Goal: Task Accomplishment & Management: Use online tool/utility

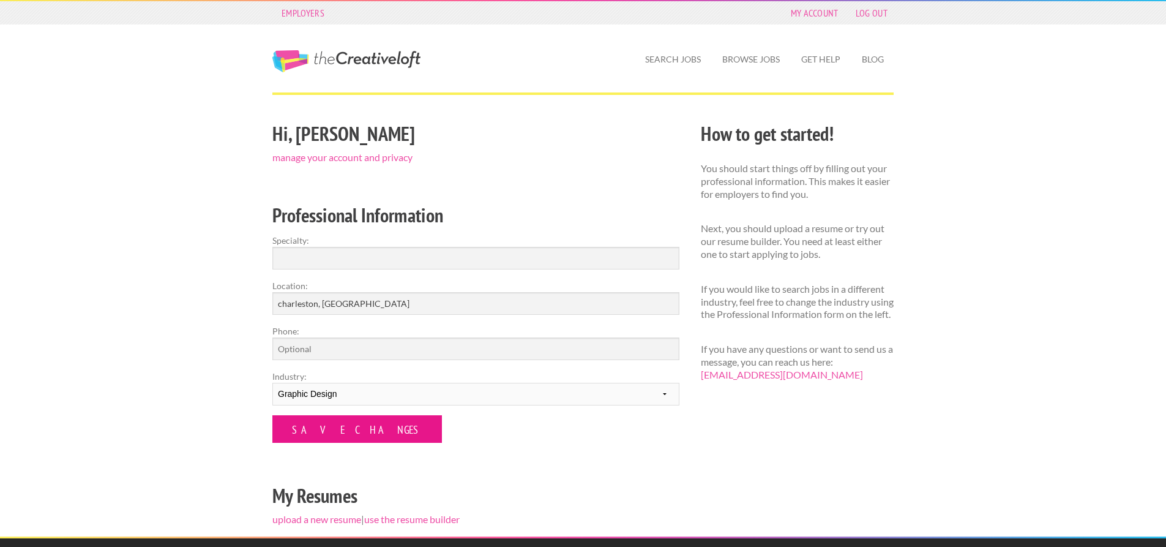
click at [343, 427] on input "Save Changes" at bounding box center [357, 429] width 170 height 28
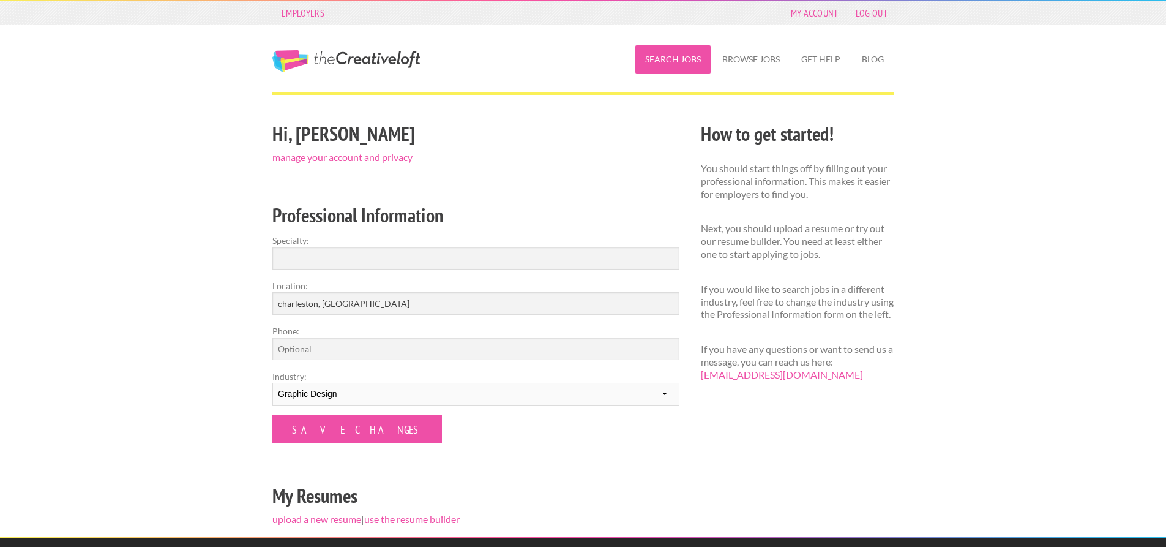
click at [664, 58] on link "Search Jobs" at bounding box center [672, 59] width 75 height 28
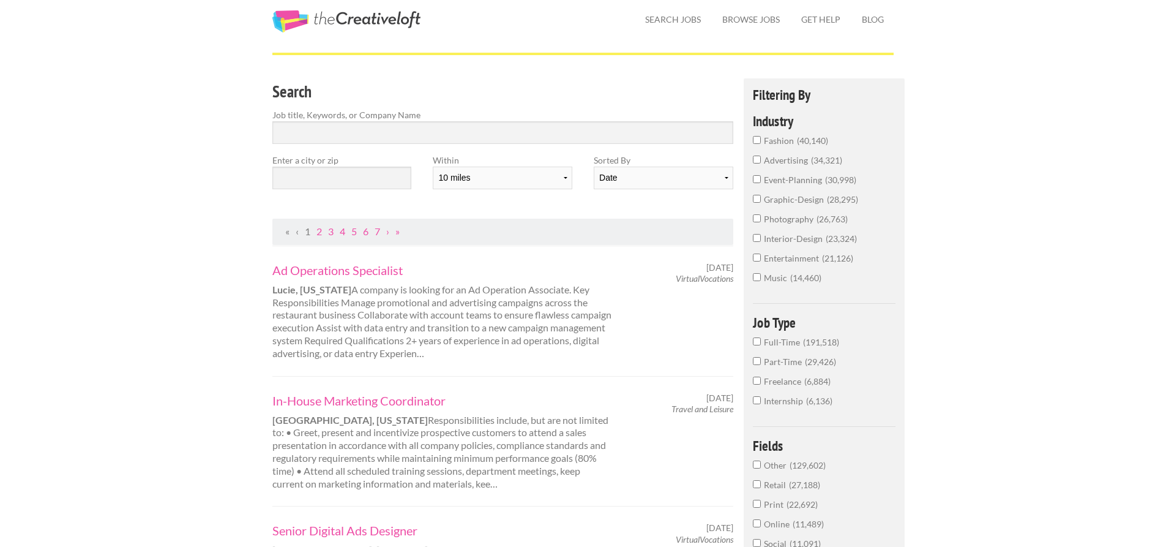
scroll to position [61, 0]
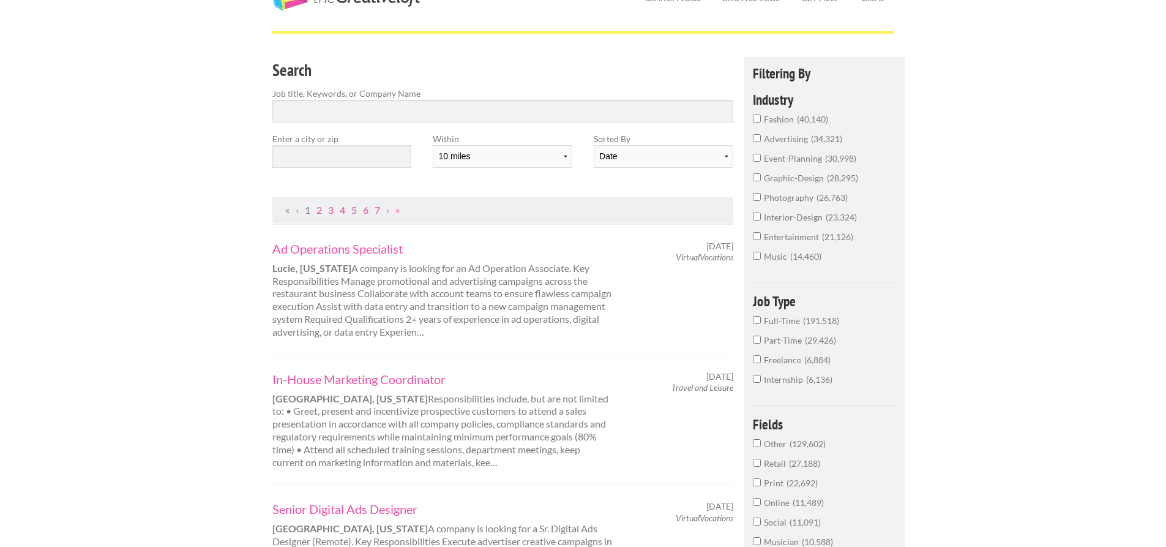
click at [755, 319] on input "Full-Time 191,518" at bounding box center [757, 320] width 8 height 8
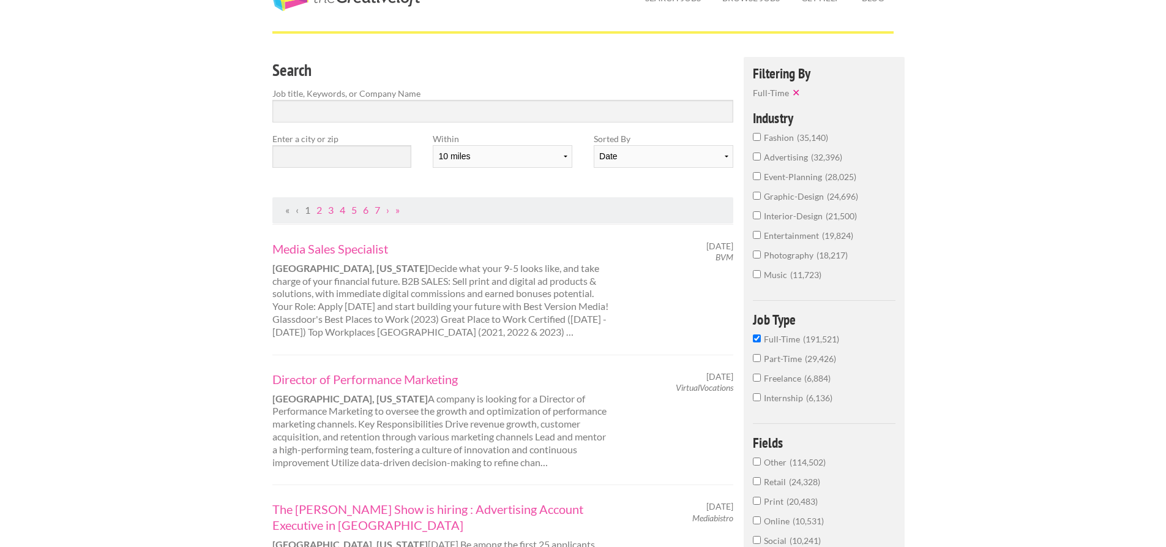
click at [760, 196] on input "graphic-design 24,696" at bounding box center [757, 196] width 8 height 8
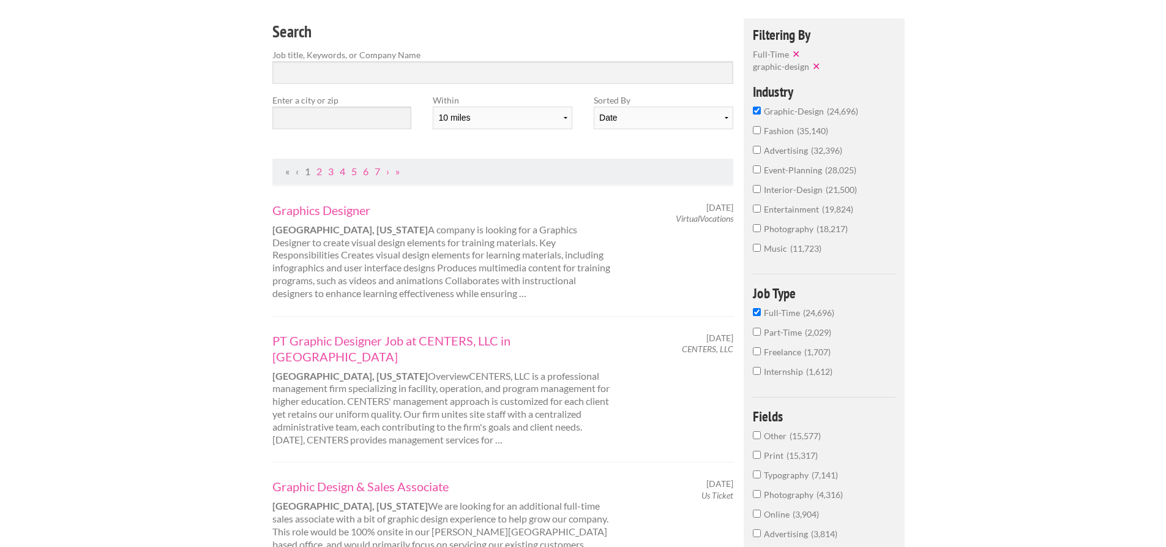
scroll to position [61, 0]
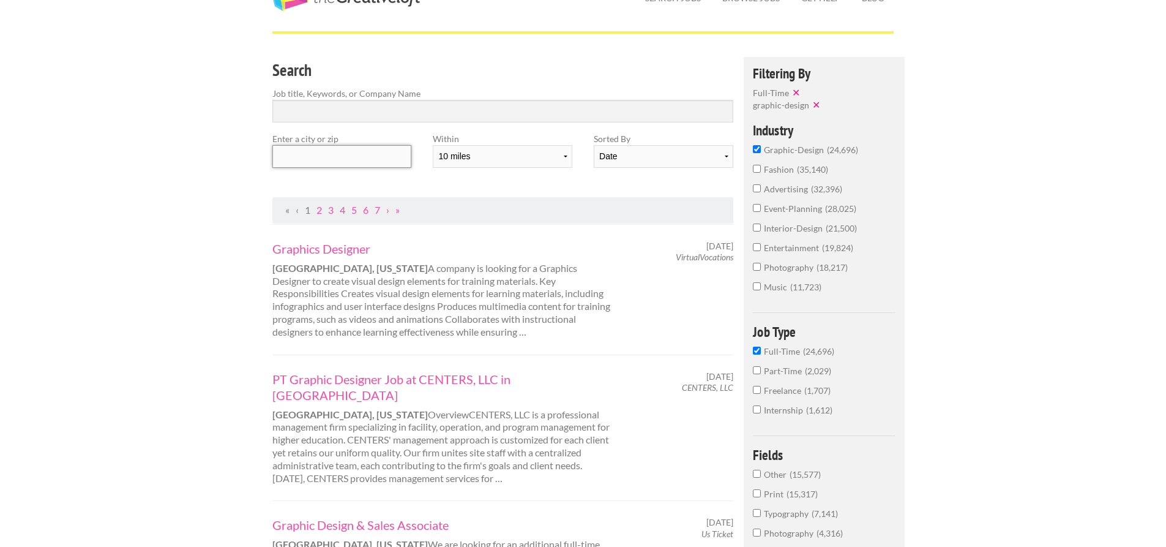
click at [364, 159] on input "text" at bounding box center [341, 156] width 139 height 23
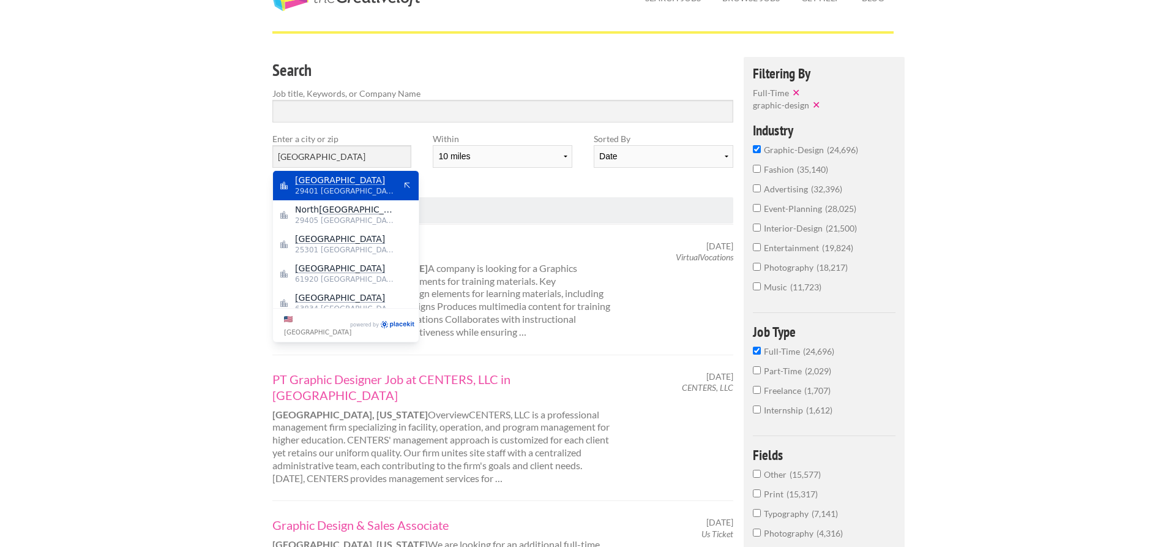
click at [341, 187] on span "29401 [GEOGRAPHIC_DATA]" at bounding box center [345, 190] width 100 height 11
type input "[GEOGRAPHIC_DATA]"
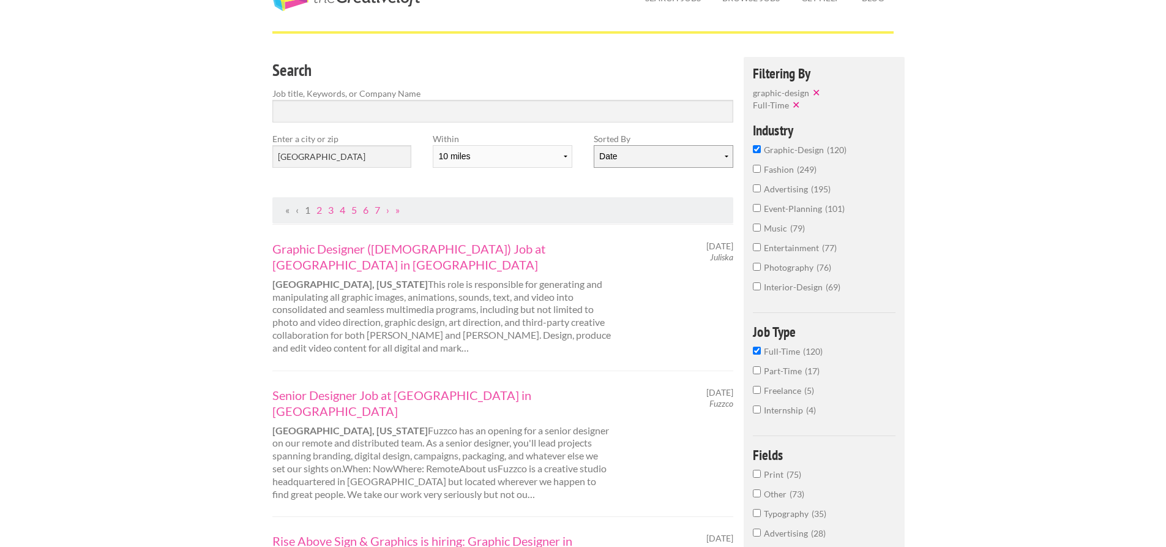
click at [645, 157] on select "Date Relevance" at bounding box center [663, 156] width 139 height 23
click at [541, 160] on select "10 miles 20 miles 50 miles 100 miles 200 miles 300 miles 400 miles 500 miles" at bounding box center [502, 156] width 139 height 23
select select "20"
click at [433, 145] on select "10 miles 20 miles 50 miles 100 miles 200 miles 300 miles 400 miles 500 miles" at bounding box center [502, 156] width 139 height 23
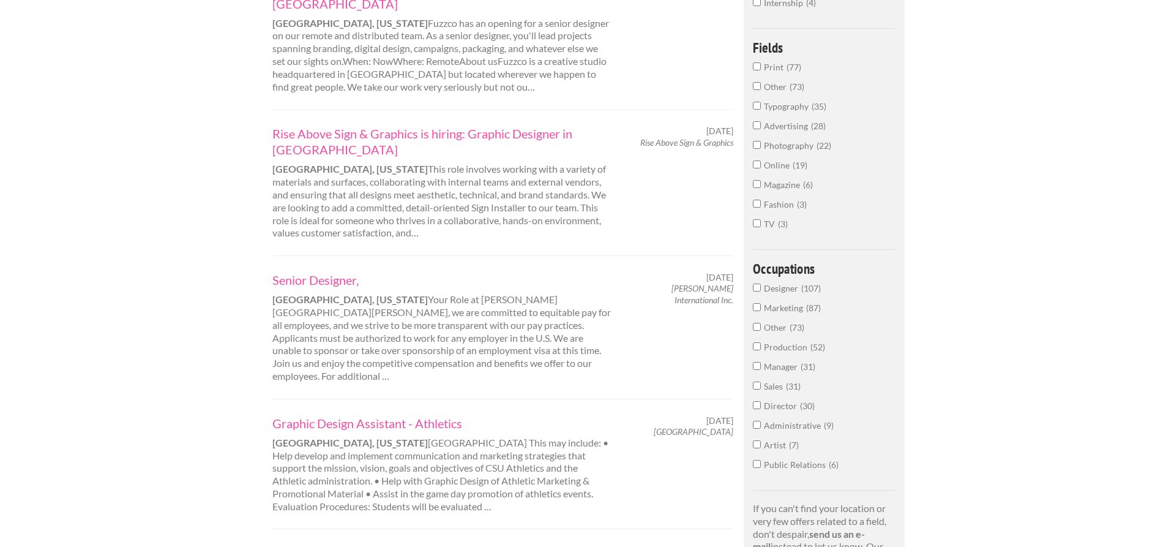
scroll to position [490, 0]
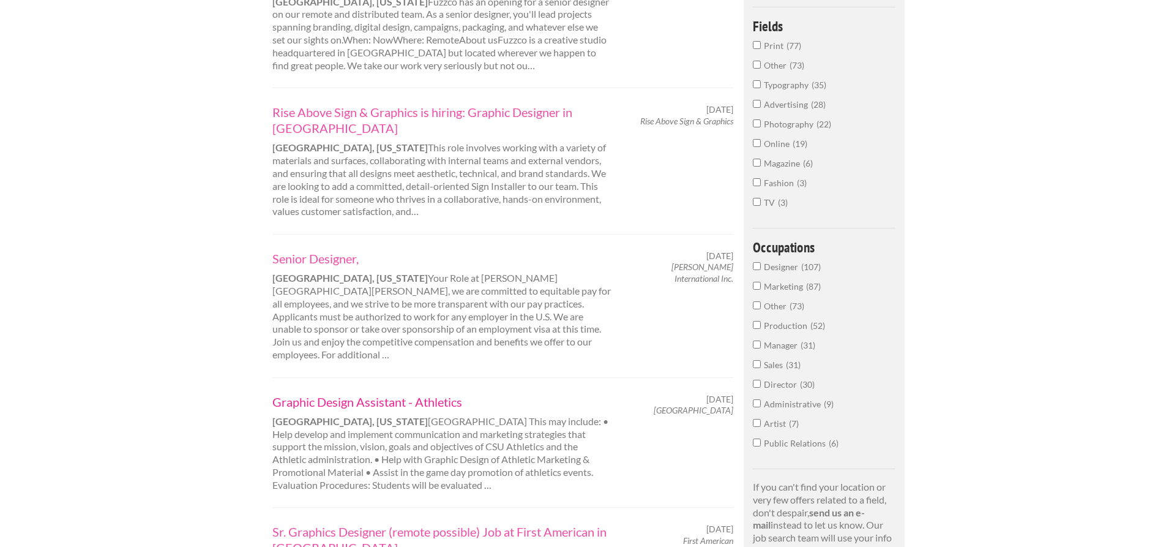
click at [373, 394] on link "Graphic Design Assistant - Athletics" at bounding box center [442, 402] width 340 height 16
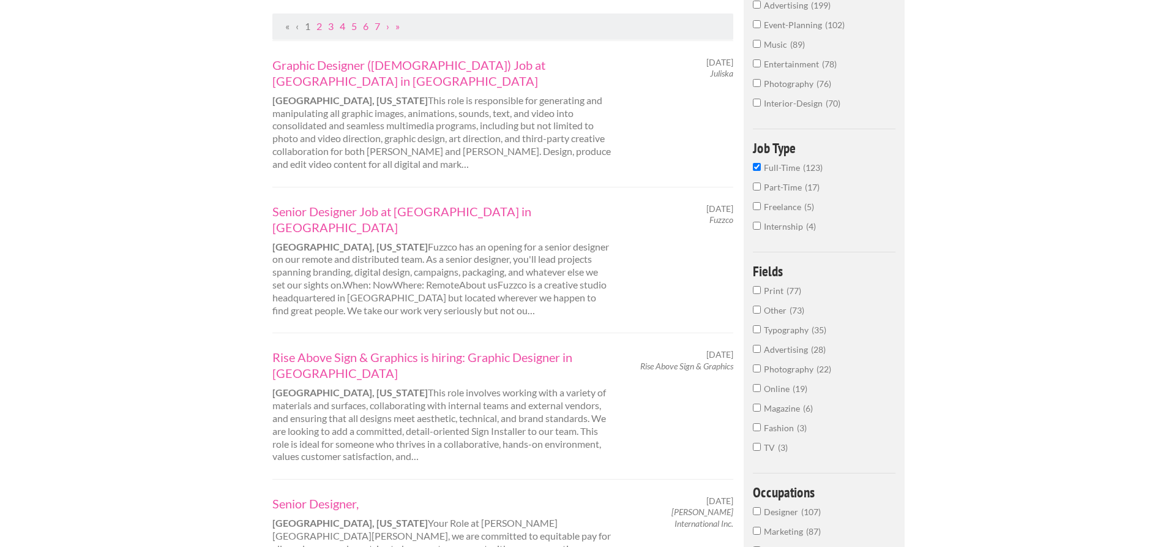
scroll to position [0, 0]
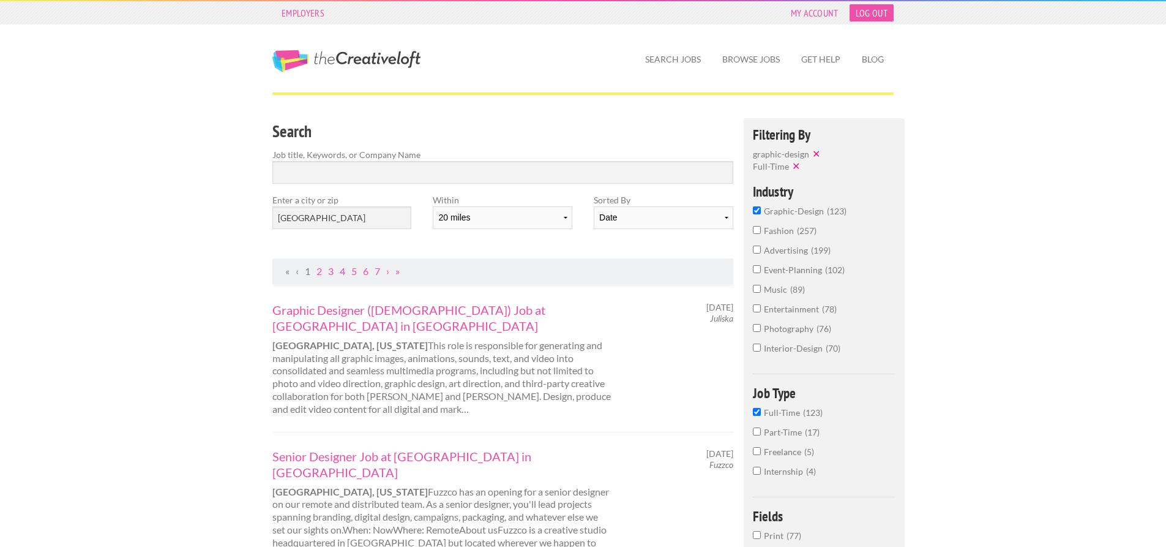
click at [872, 17] on link "Log Out" at bounding box center [872, 12] width 44 height 17
